Goal: Transaction & Acquisition: Purchase product/service

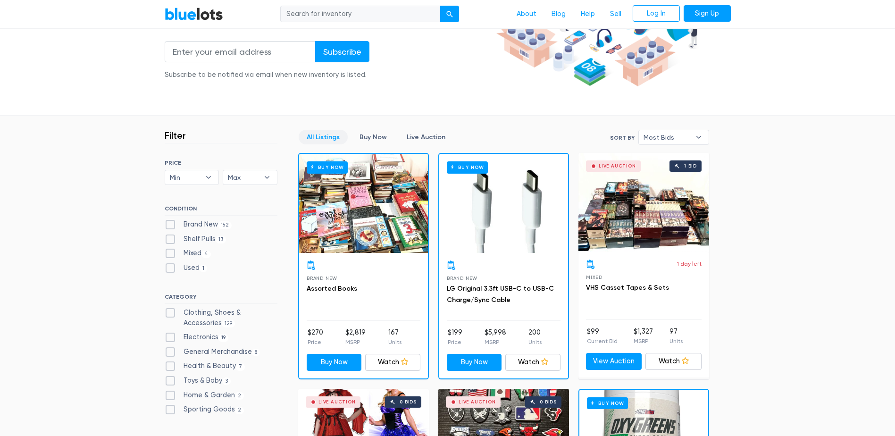
scroll to position [189, 0]
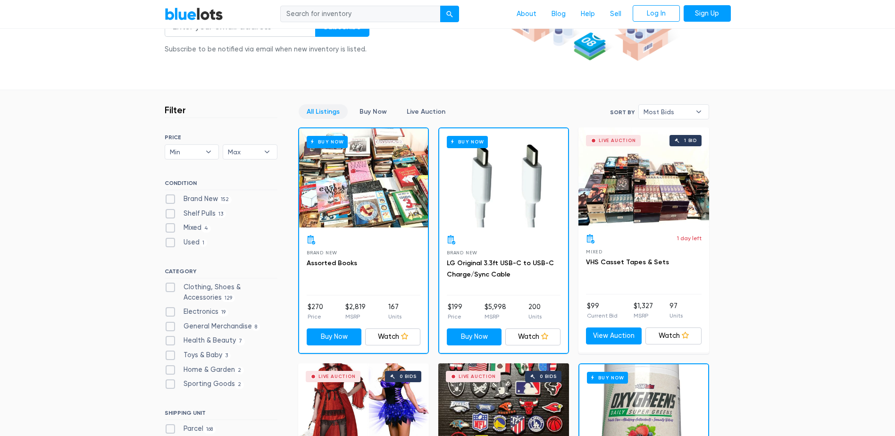
click at [172, 286] on label "Clothing, Shoes & Accessories 129" at bounding box center [221, 292] width 113 height 20
click at [171, 286] on Accessories"] "Clothing, Shoes & Accessories 129" at bounding box center [168, 285] width 6 height 6
checkbox Accessories"] "true"
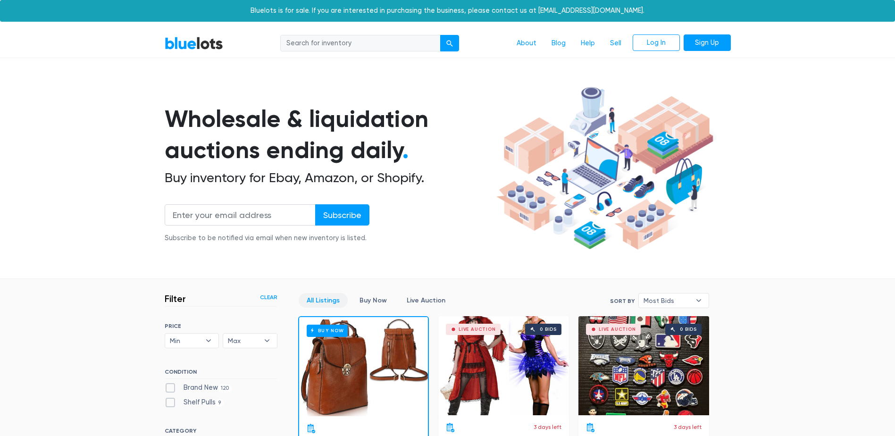
scroll to position [254, 0]
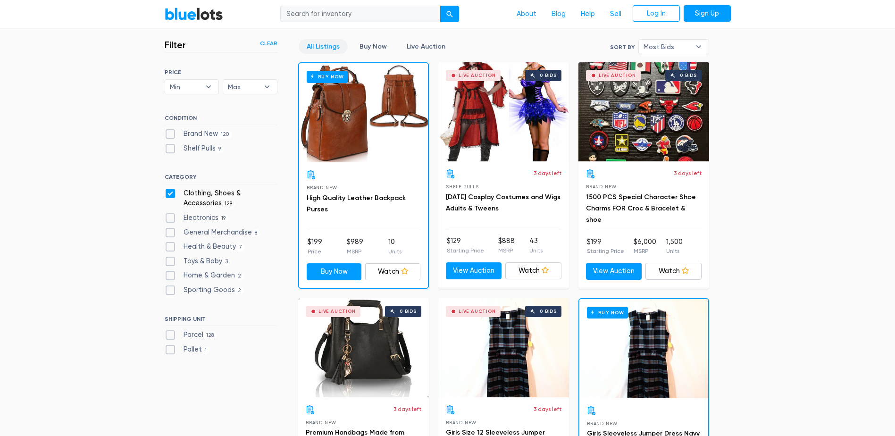
click at [171, 233] on label "General Merchandise 8" at bounding box center [213, 232] width 96 height 10
click at [171, 233] on Merchandise"] "General Merchandise 8" at bounding box center [168, 230] width 6 height 6
checkbox Merchandise"] "true"
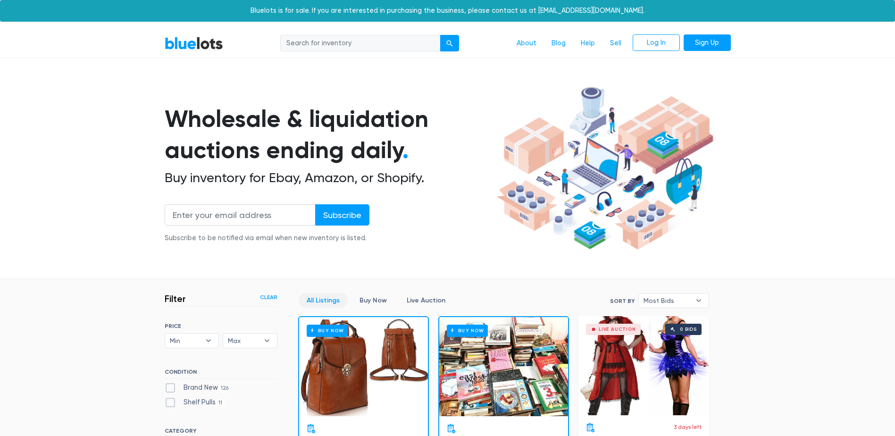
scroll to position [254, 0]
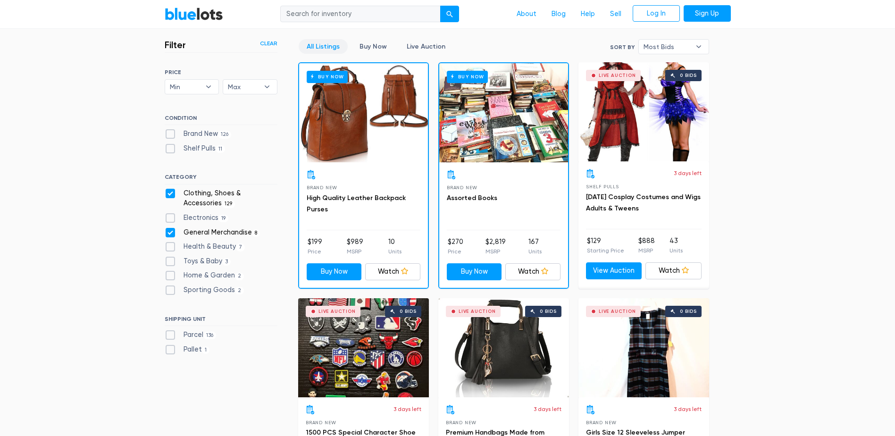
click at [169, 193] on label "Clothing, Shoes & Accessories 129" at bounding box center [221, 198] width 113 height 20
click at [169, 193] on Accessories"] "Clothing, Shoes & Accessories 129" at bounding box center [168, 191] width 6 height 6
checkbox Accessories"] "false"
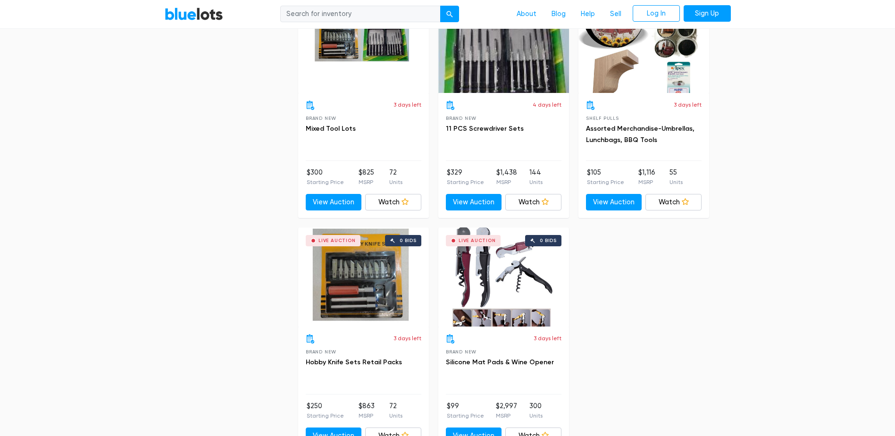
scroll to position [820, 0]
